Goal: Information Seeking & Learning: Find specific fact

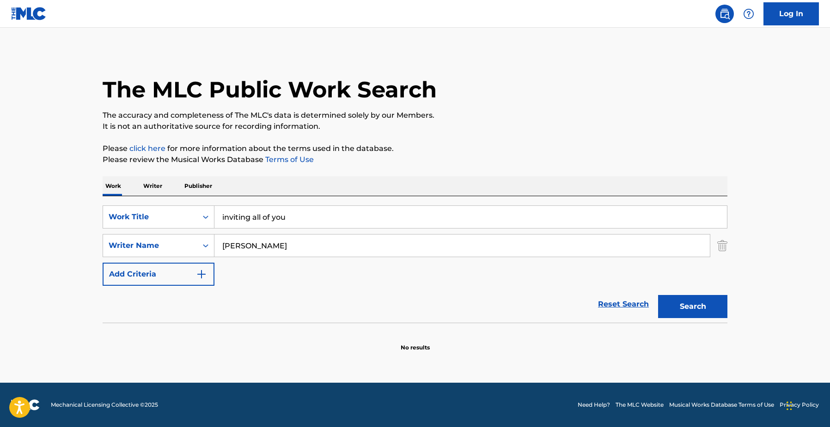
click at [720, 304] on button "Search" at bounding box center [692, 306] width 69 height 23
drag, startPoint x: 340, startPoint y: 214, endPoint x: 170, endPoint y: 201, distance: 170.5
click at [179, 202] on div "SearchWithCriteriaf37775b7-d8ea-4465-ac02-d43957a9fe66 Work Title inviting all …" at bounding box center [415, 259] width 625 height 127
paste input "Lullaby"
click at [805, 320] on main "The MLC Public Work Search The accuracy and completeness of The MLC's data is d…" at bounding box center [415, 205] width 830 height 355
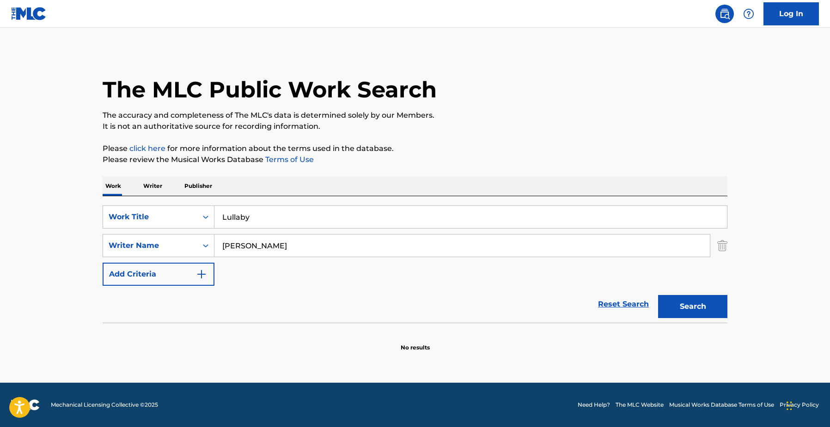
click at [703, 310] on button "Search" at bounding box center [692, 306] width 69 height 23
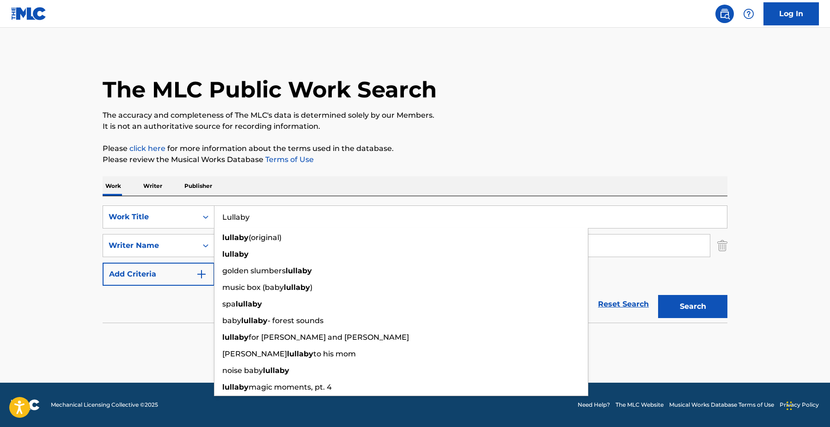
drag, startPoint x: 283, startPoint y: 213, endPoint x: 194, endPoint y: 198, distance: 90.5
click at [199, 203] on div "SearchWithCriteriaf37775b7-d8ea-4465-ac02-d43957a9fe66 Work Title Lullaby lulla…" at bounding box center [415, 259] width 625 height 127
paste input "I'll Be Good"
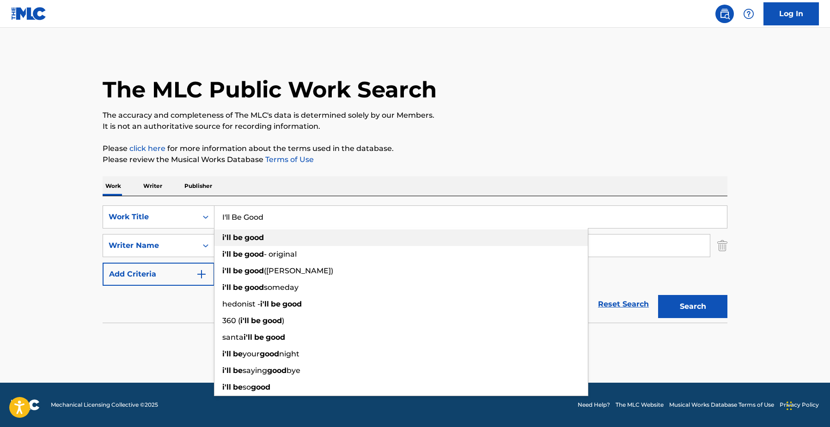
type input "I'll Be Good"
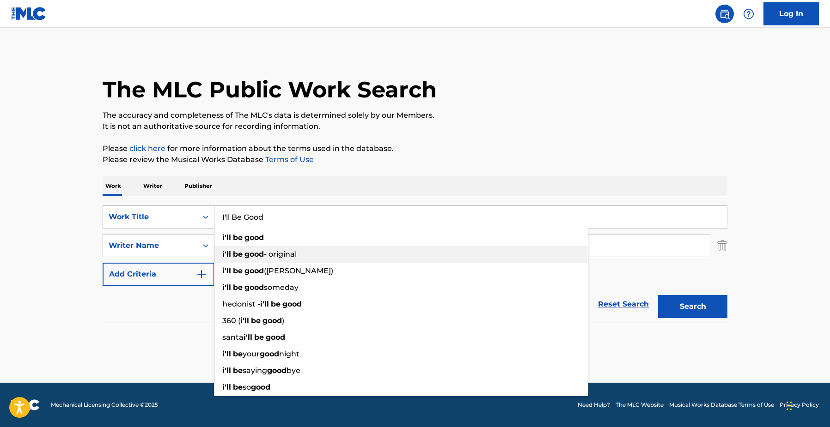
click at [283, 246] on div "i'll be good - original" at bounding box center [400, 254] width 373 height 17
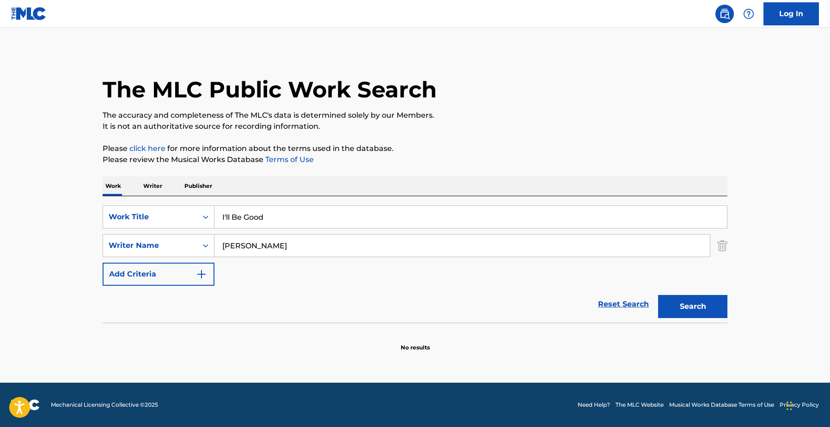
click at [683, 311] on button "Search" at bounding box center [692, 306] width 69 height 23
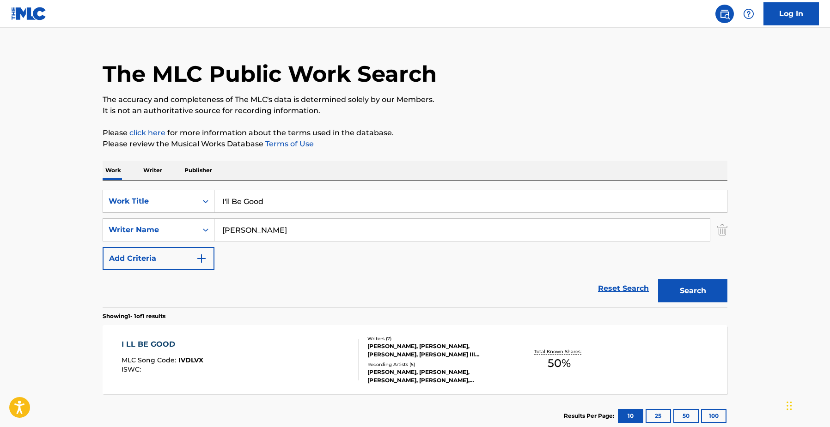
scroll to position [27, 0]
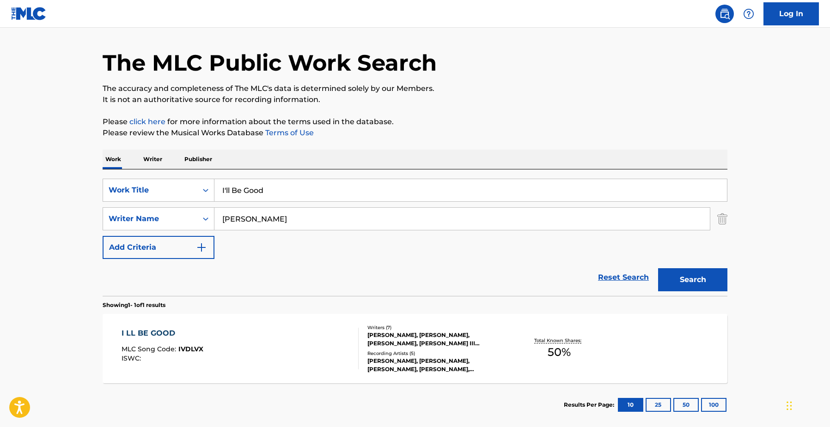
click at [224, 340] on div "I LL BE GOOD MLC Song Code : IVDLVX ISWC :" at bounding box center [240, 349] width 237 height 42
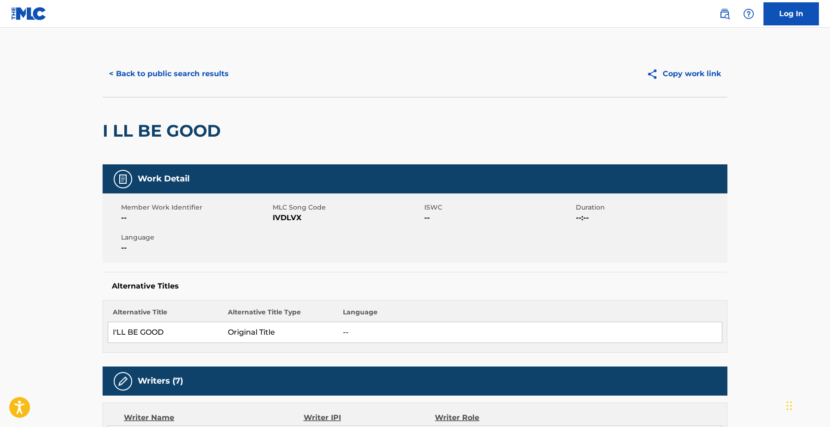
click at [169, 79] on button "< Back to public search results" at bounding box center [169, 73] width 133 height 23
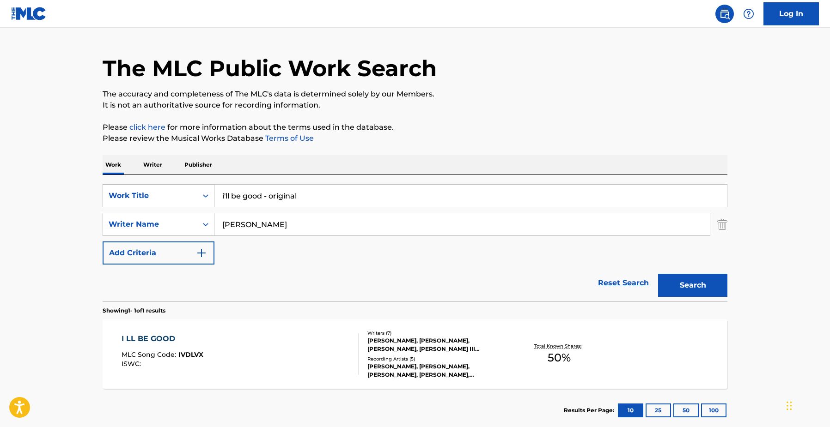
drag, startPoint x: 338, startPoint y: 200, endPoint x: 189, endPoint y: 187, distance: 149.8
click at [192, 189] on div "SearchWithCriteriaf37775b7-d8ea-4465-ac02-d43957a9fe66 Work Title i'll be good …" at bounding box center [415, 195] width 625 height 23
paste input "[PERSON_NAME]"
click at [291, 263] on div "SearchWithCriteriaf37775b7-d8ea-4465-ac02-d43957a9fe66 Work Title Boujee Baby b…" at bounding box center [415, 224] width 625 height 80
click at [693, 280] on button "Search" at bounding box center [692, 285] width 69 height 23
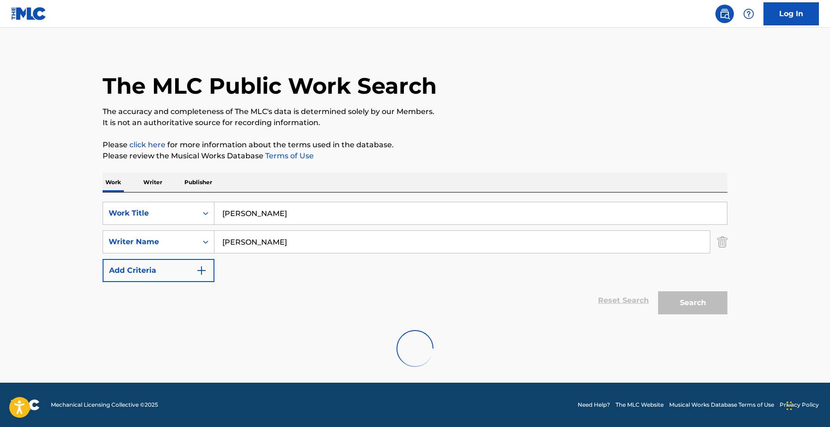
scroll to position [0, 0]
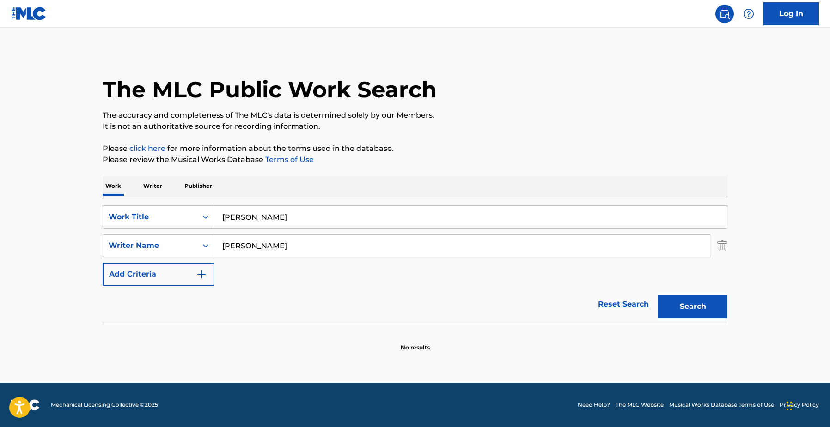
drag, startPoint x: 295, startPoint y: 216, endPoint x: 85, endPoint y: 191, distance: 212.2
click at [86, 192] on main "The MLC Public Work Search The accuracy and completeness of The MLC's data is d…" at bounding box center [415, 205] width 830 height 355
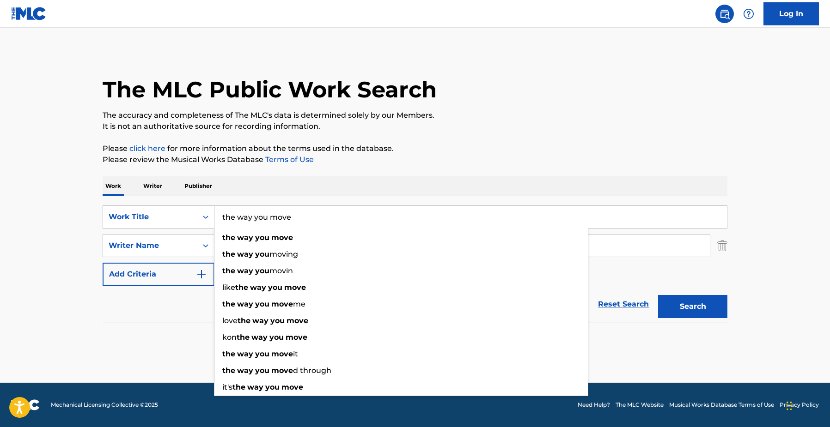
type input "the way you move"
click at [658, 295] on button "Search" at bounding box center [692, 306] width 69 height 23
